Goal: Task Accomplishment & Management: Use online tool/utility

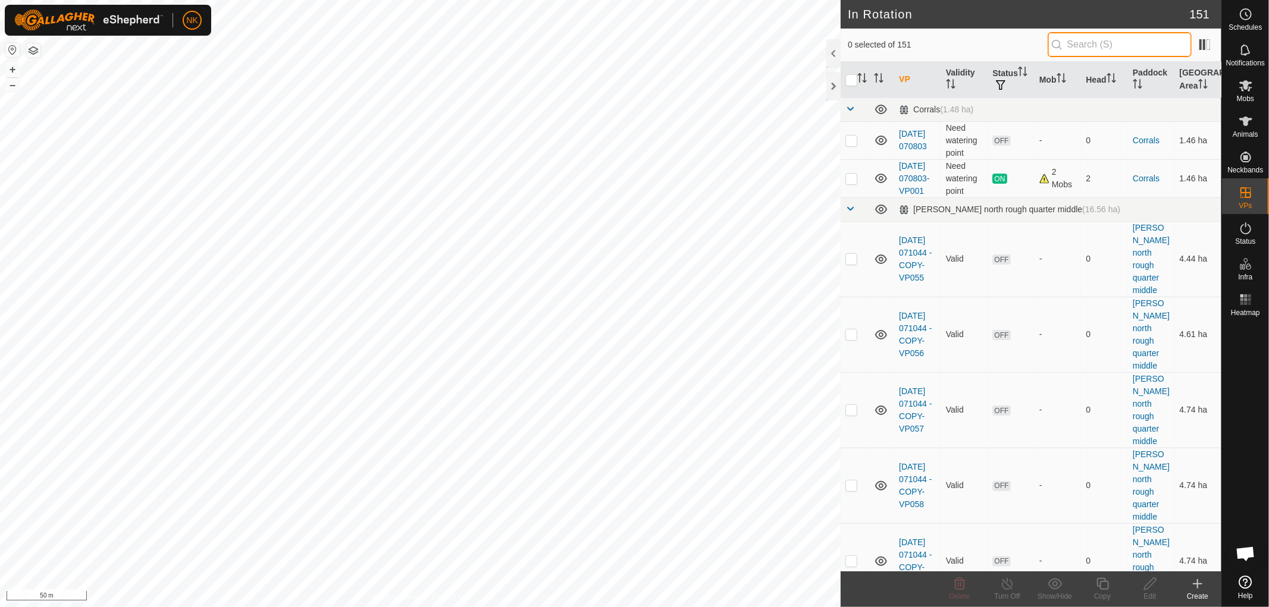
click at [1069, 39] on input "text" at bounding box center [1119, 44] width 144 height 25
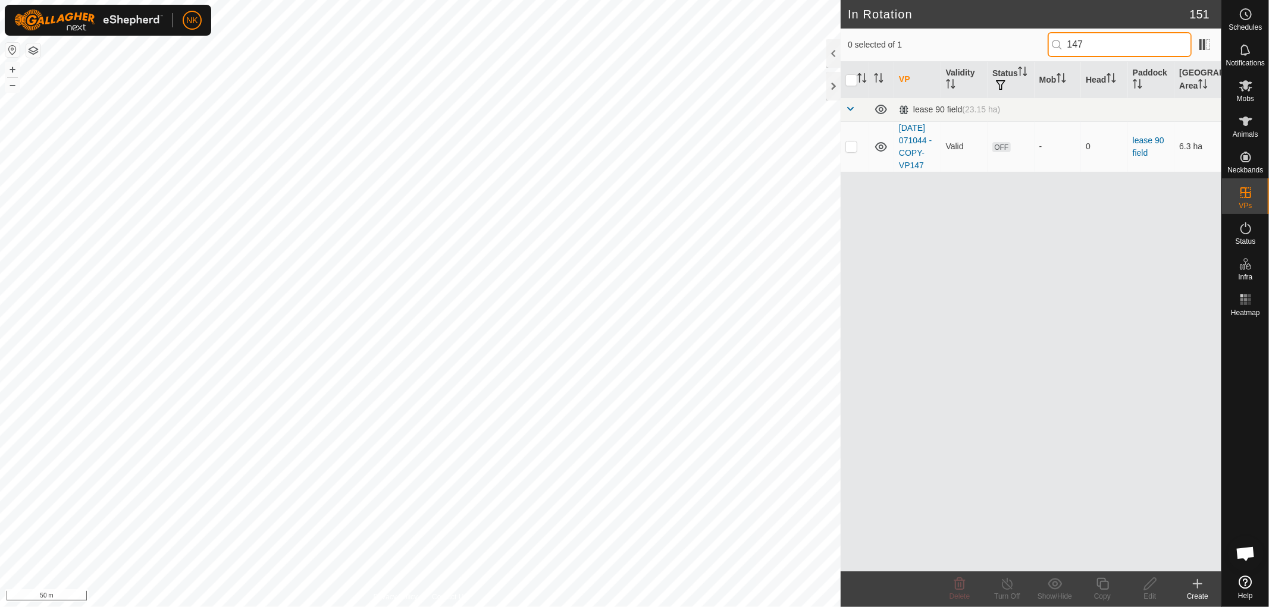
click at [1133, 45] on input "147" at bounding box center [1119, 44] width 144 height 25
type input "148"
click at [848, 151] on p-checkbox at bounding box center [851, 147] width 12 height 10
checkbox input "true"
click at [1099, 578] on icon at bounding box center [1102, 584] width 12 height 12
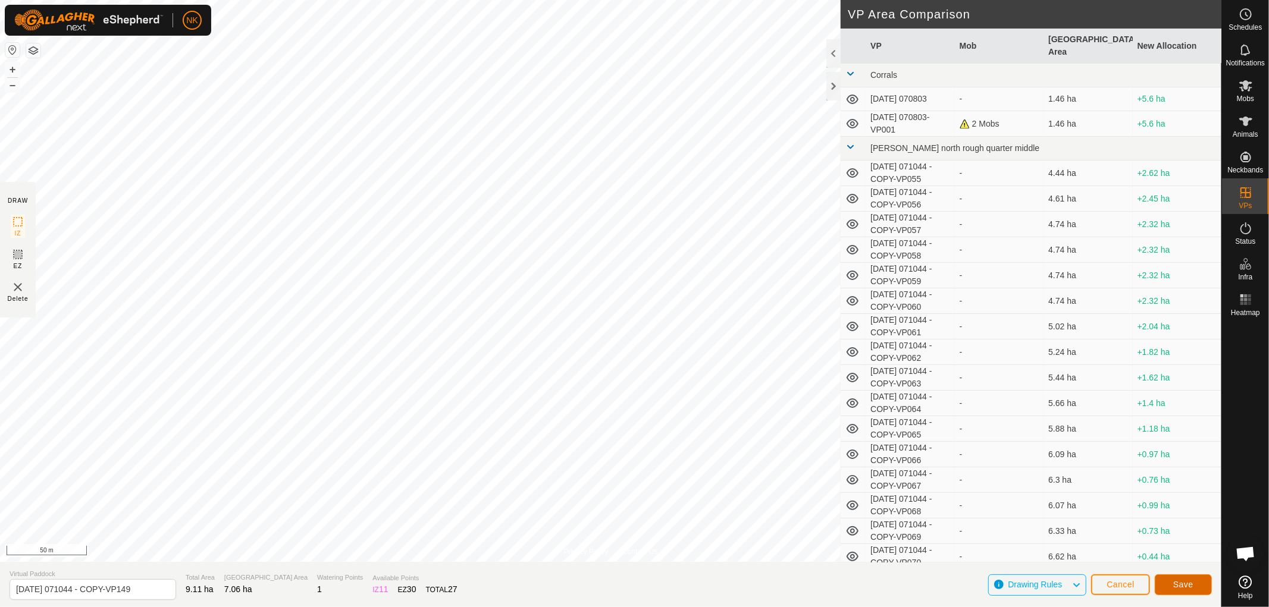
click at [1200, 587] on button "Save" at bounding box center [1182, 585] width 57 height 21
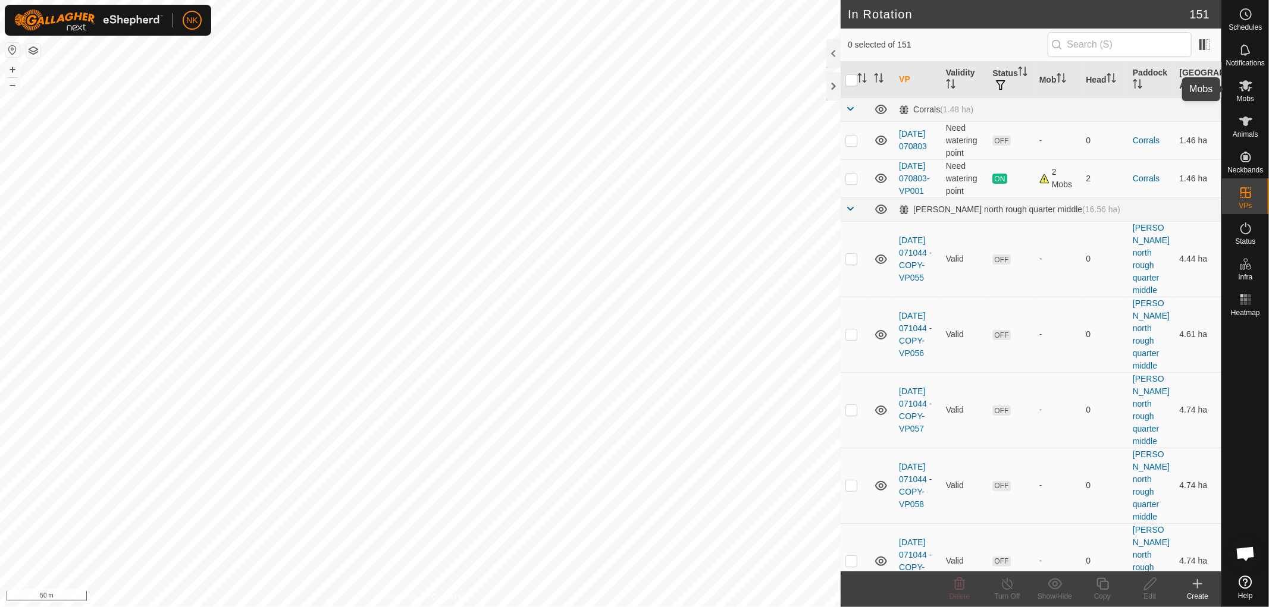
click at [1250, 91] on icon at bounding box center [1245, 86] width 14 height 14
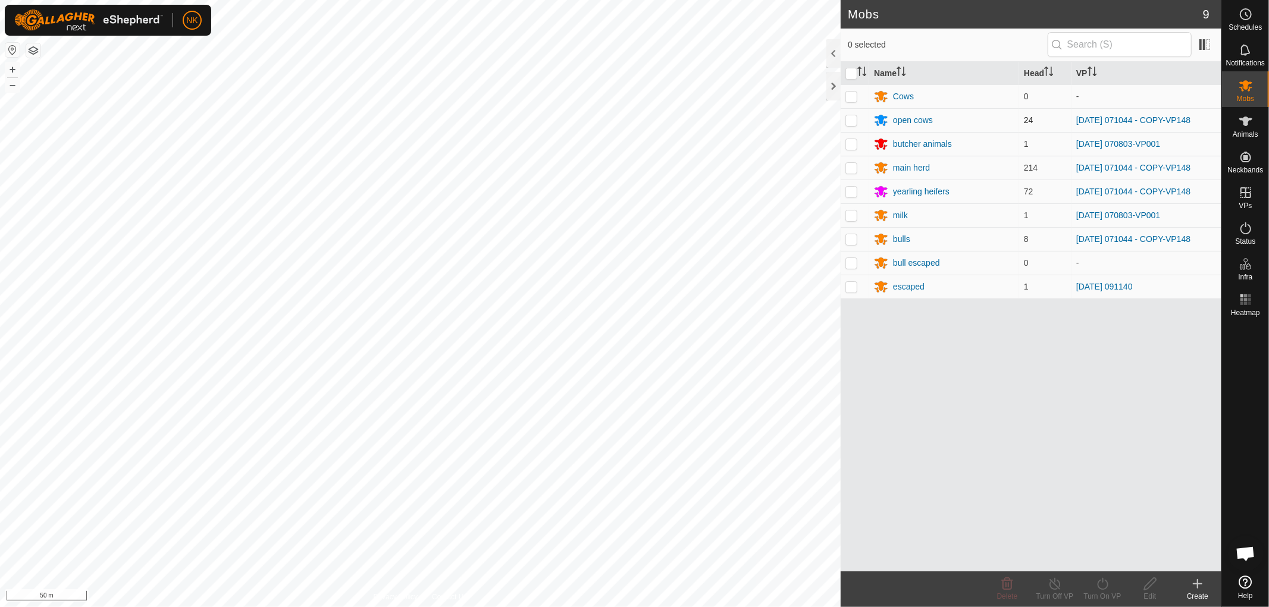
click at [851, 116] on p-checkbox at bounding box center [851, 120] width 12 height 10
checkbox input "true"
click at [851, 169] on p-checkbox at bounding box center [851, 168] width 12 height 10
checkbox input "true"
click at [848, 192] on p-checkbox at bounding box center [851, 192] width 12 height 10
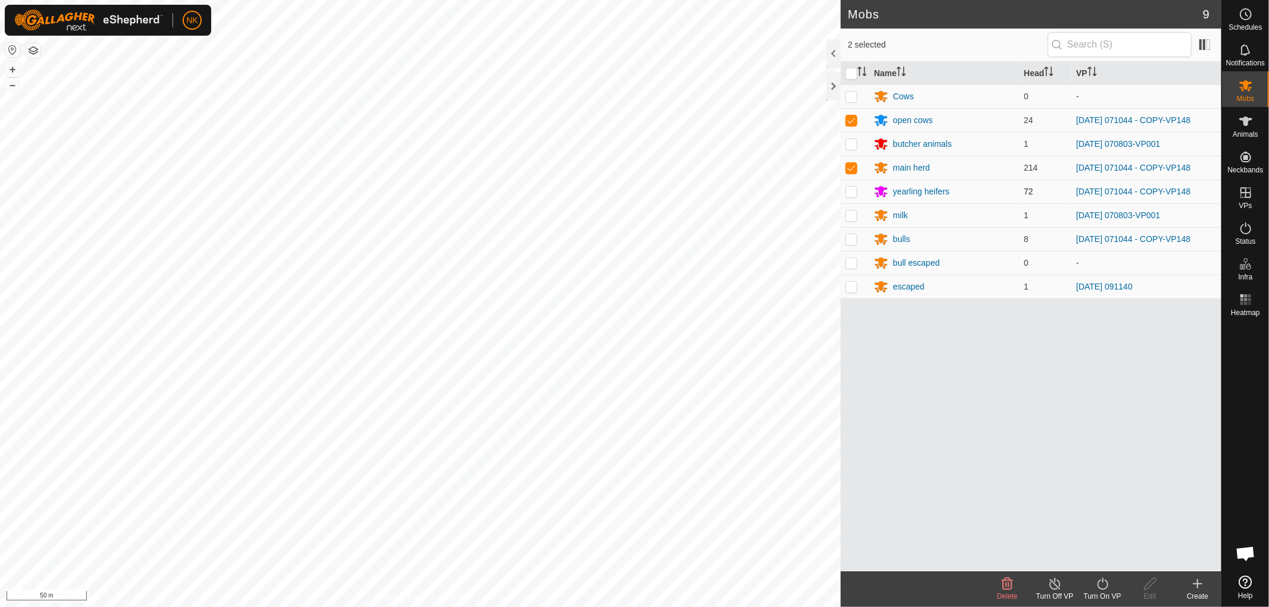
checkbox input "true"
click at [856, 240] on p-checkbox at bounding box center [851, 239] width 12 height 10
checkbox input "true"
click at [1103, 585] on icon at bounding box center [1102, 584] width 15 height 14
click at [1101, 558] on link "Now" at bounding box center [1138, 558] width 118 height 24
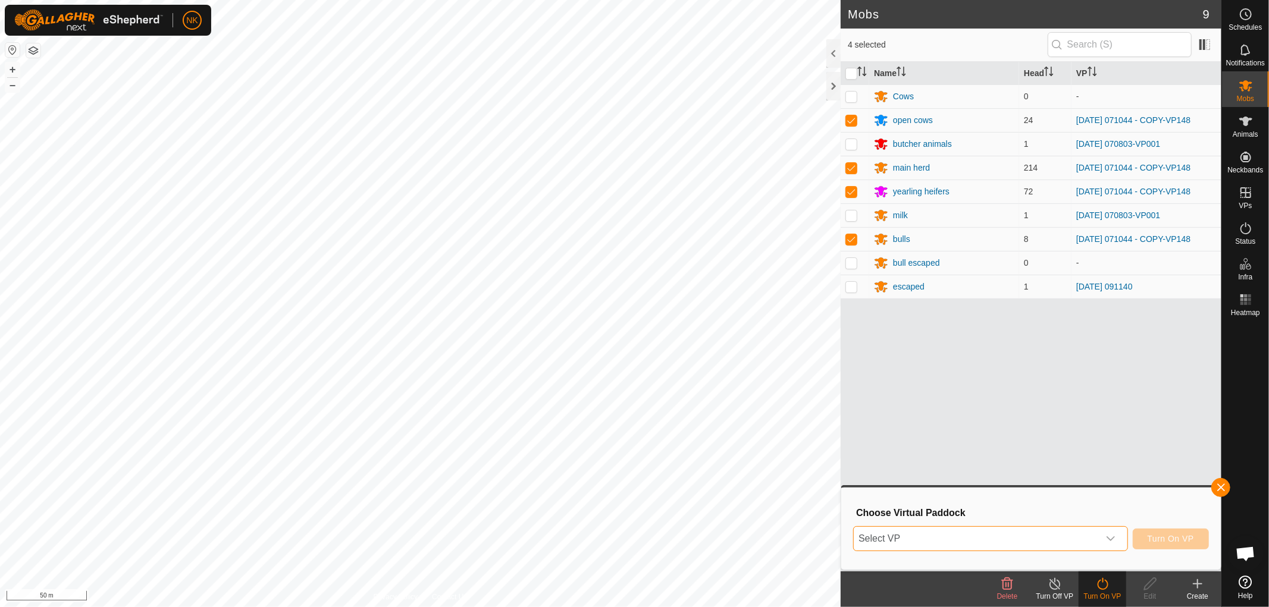
click at [1024, 543] on span "Select VP" at bounding box center [975, 539] width 245 height 24
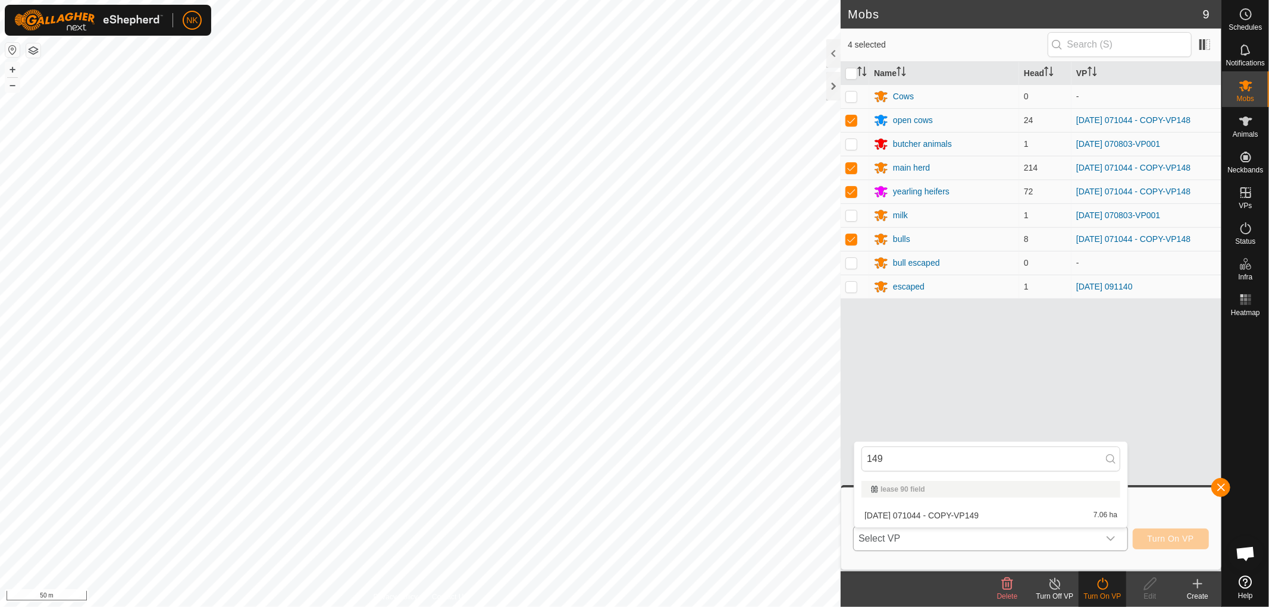
type input "149"
click at [992, 514] on li "[DATE] 071044 - COPY-VP149 7.06 ha" at bounding box center [990, 516] width 273 height 24
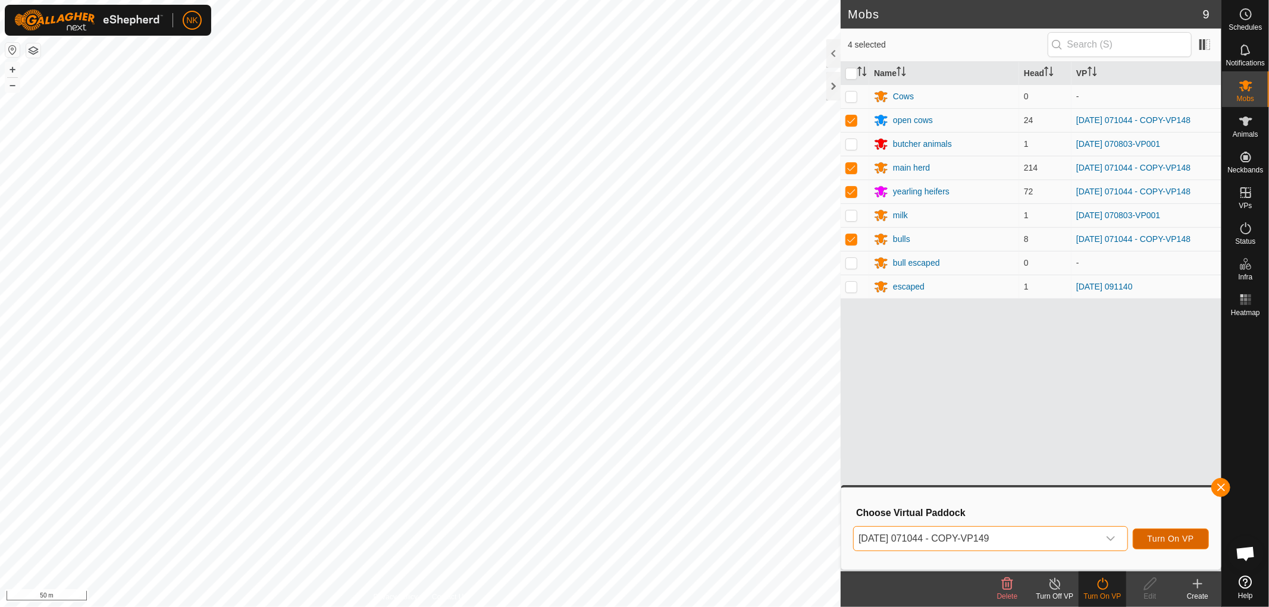
click at [1182, 530] on button "Turn On VP" at bounding box center [1170, 539] width 76 height 21
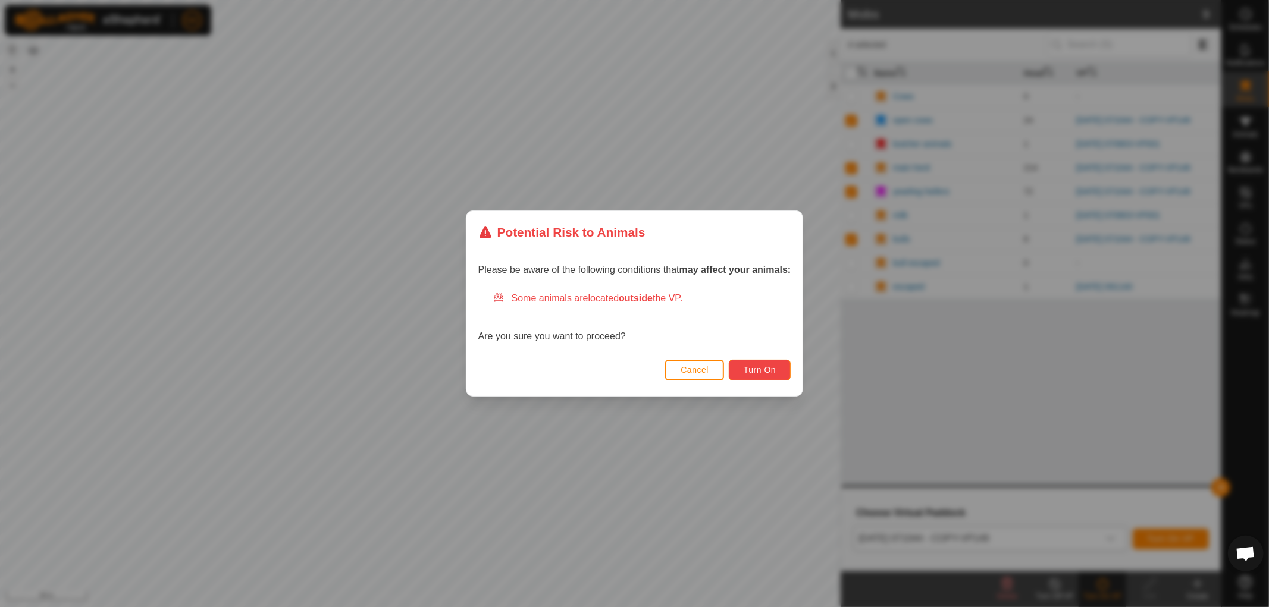
click at [762, 371] on span "Turn On" at bounding box center [759, 370] width 32 height 10
